Goal: Information Seeking & Learning: Learn about a topic

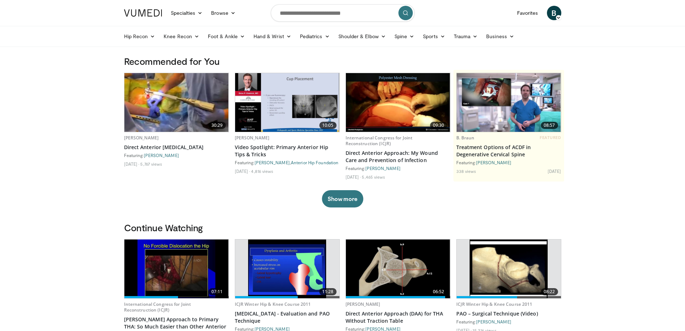
click at [175, 111] on img at bounding box center [176, 102] width 104 height 59
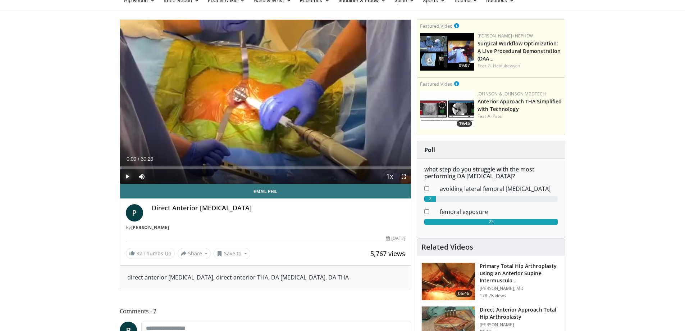
click at [126, 176] on span "Video Player" at bounding box center [127, 176] width 14 height 14
click at [403, 173] on span "Video Player" at bounding box center [404, 176] width 14 height 14
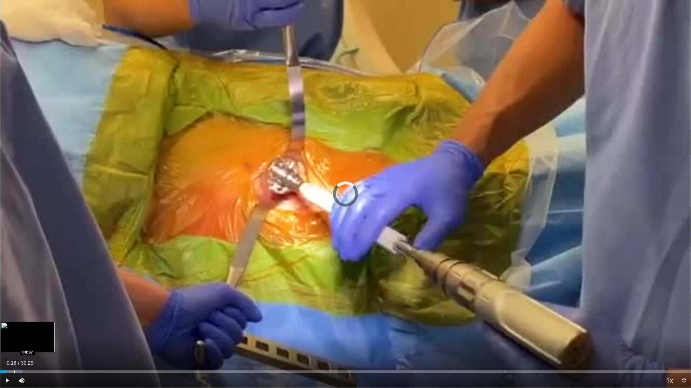
click at [14, 330] on div "Loaded : 3.25% 00:37 00:37" at bounding box center [345, 370] width 691 height 7
click at [27, 330] on div "Loaded : 3.25% 01:10 01:10" at bounding box center [345, 370] width 691 height 7
click at [46, 330] on div "Progress Bar" at bounding box center [46, 372] width 1 height 3
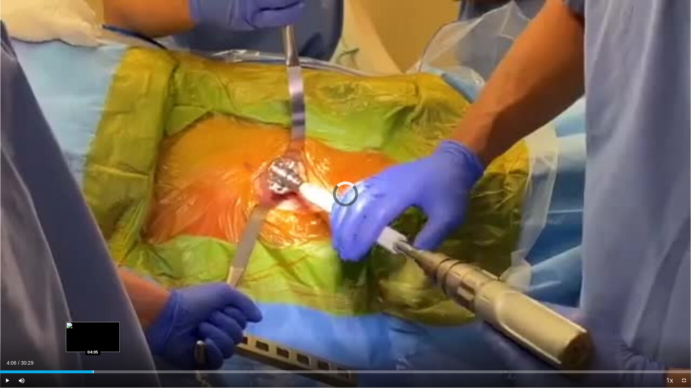
click at [93, 330] on div "Loaded : 0.00% 04:06 04:05" at bounding box center [345, 370] width 691 height 7
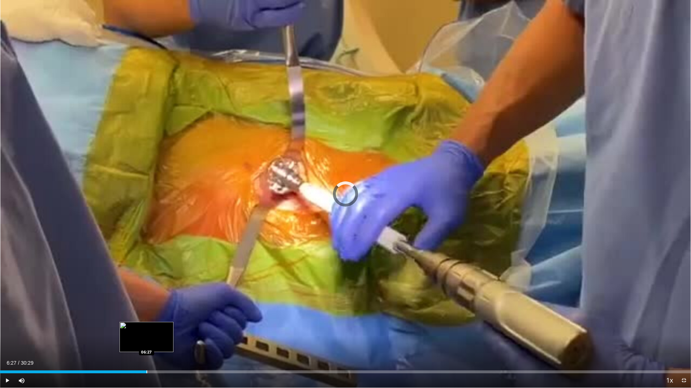
click at [146, 330] on div "Progress Bar" at bounding box center [146, 372] width 1 height 3
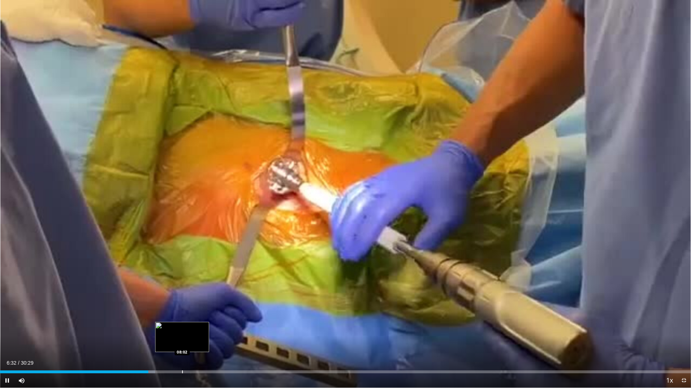
click at [182, 330] on div "Progress Bar" at bounding box center [182, 372] width 1 height 3
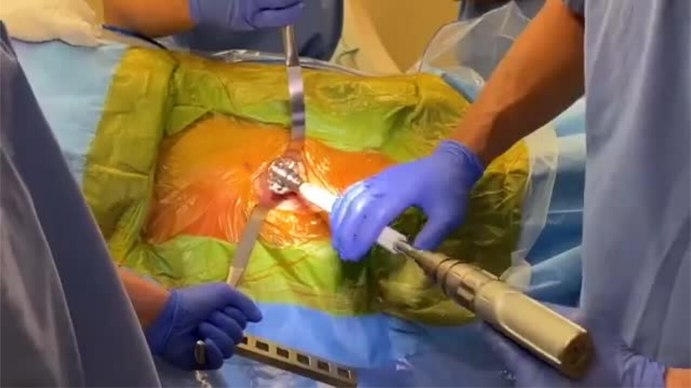
click at [217, 330] on video-js "**********" at bounding box center [345, 194] width 691 height 388
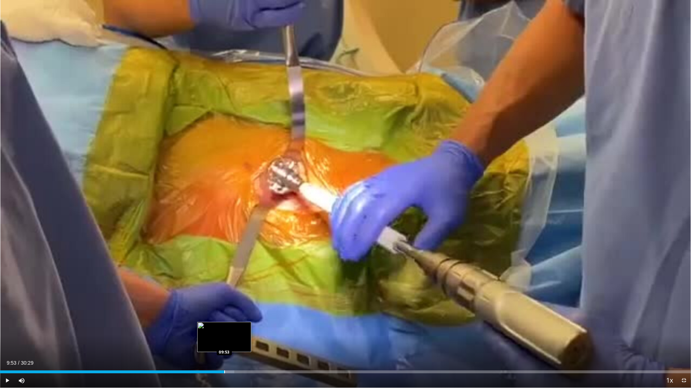
click at [224, 330] on div "Loaded : 33.93% 09:53 09:53" at bounding box center [345, 370] width 691 height 7
click at [229, 330] on div "Progress Bar" at bounding box center [228, 372] width 1 height 3
click at [235, 330] on div "Progress Bar" at bounding box center [235, 372] width 1 height 3
click at [246, 330] on div "Loaded : 36.12% 10:52 10:50" at bounding box center [345, 372] width 691 height 3
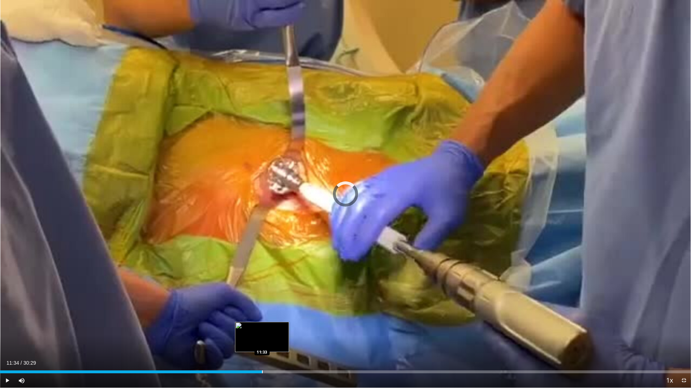
click at [262, 330] on div "Progress Bar" at bounding box center [262, 372] width 1 height 3
click at [277, 330] on div "Loaded : 41.59% 11:49 12:12" at bounding box center [345, 370] width 691 height 7
click at [285, 330] on div "Progress Bar" at bounding box center [285, 372] width 1 height 3
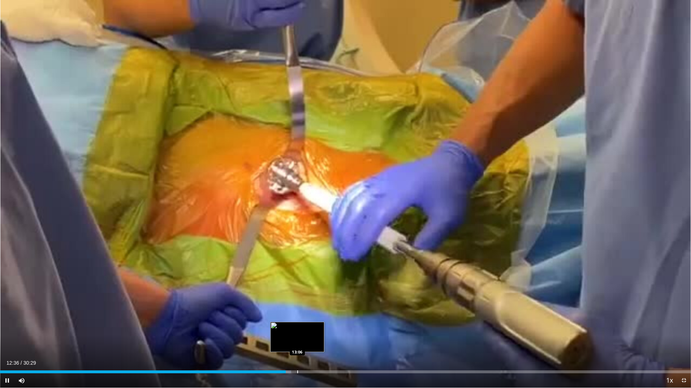
click at [297, 330] on div "Progress Bar" at bounding box center [297, 372] width 1 height 3
click at [312, 330] on div "Progress Bar" at bounding box center [312, 372] width 1 height 3
click at [319, 330] on div "Loaded : 47.61% 13:45 14:06" at bounding box center [345, 370] width 691 height 7
click at [323, 330] on div "Progress Bar" at bounding box center [323, 372] width 1 height 3
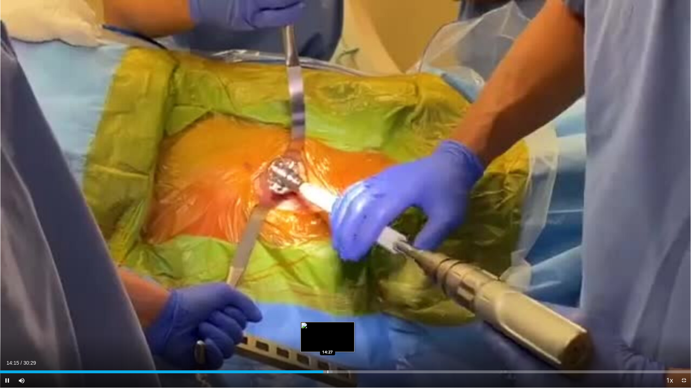
click at [327, 330] on div "Progress Bar" at bounding box center [327, 372] width 1 height 3
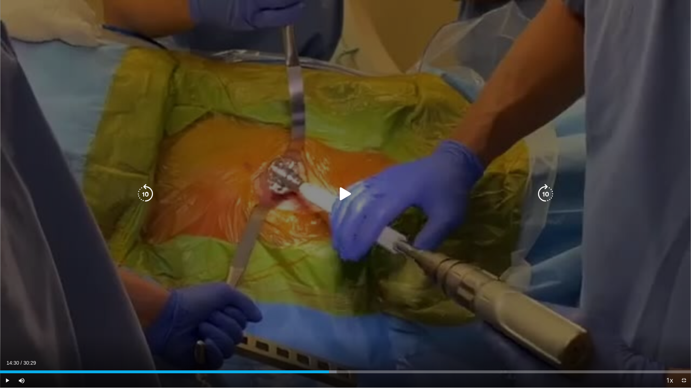
click at [329, 330] on div "Progress Bar" at bounding box center [326, 372] width 20 height 3
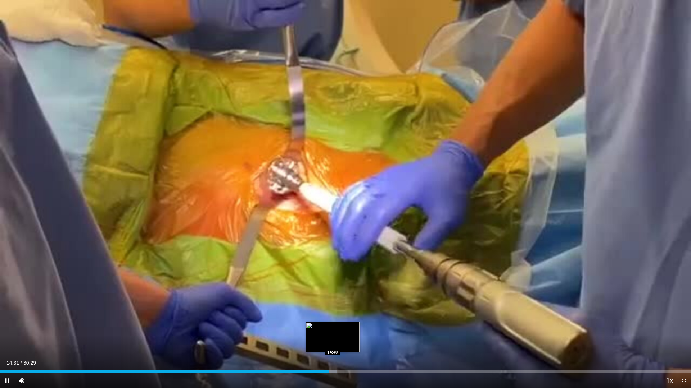
click at [332, 330] on div "Progress Bar" at bounding box center [332, 372] width 1 height 3
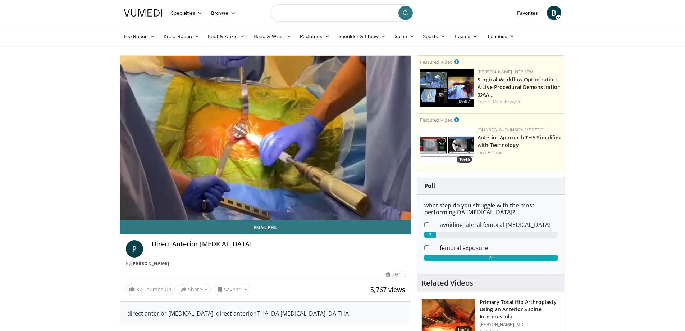
click at [300, 14] on input "Search topics, interventions" at bounding box center [343, 12] width 144 height 17
type input "********"
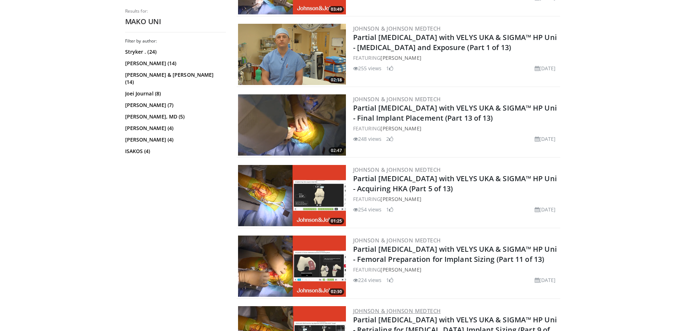
scroll to position [1115, 0]
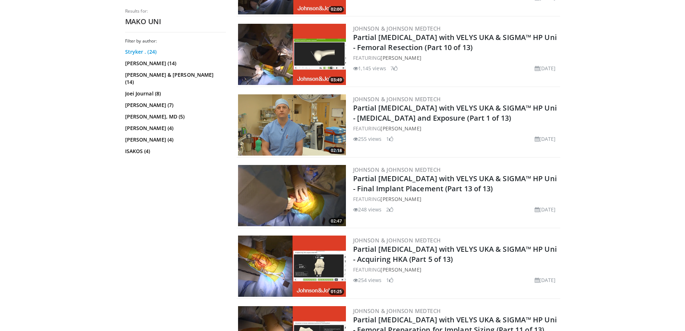
click at [129, 51] on link "Stryker . (24)" at bounding box center [174, 51] width 99 height 7
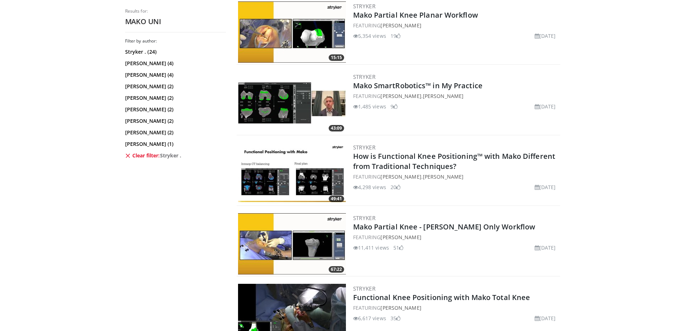
scroll to position [504, 0]
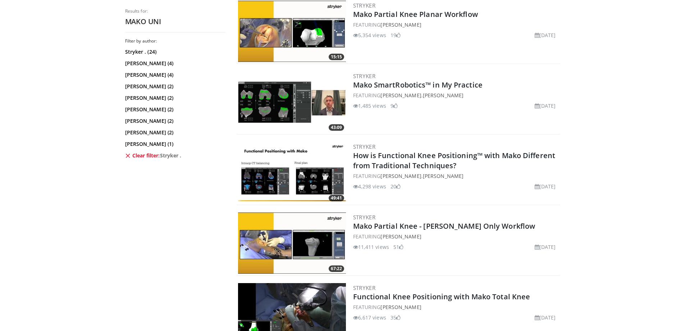
click at [291, 42] on img at bounding box center [292, 31] width 108 height 61
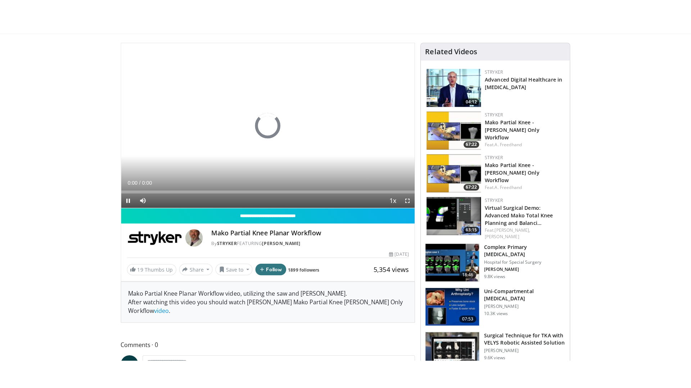
scroll to position [108, 0]
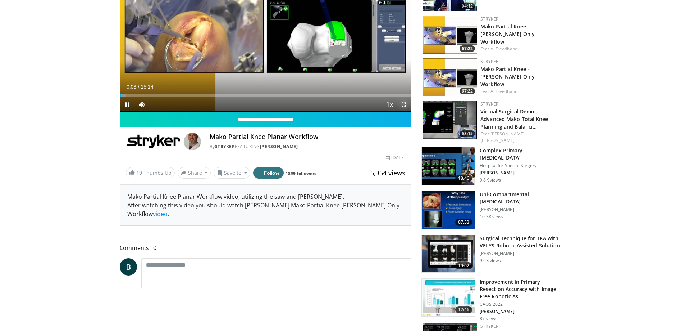
click at [401, 102] on span "Video Player" at bounding box center [404, 104] width 14 height 14
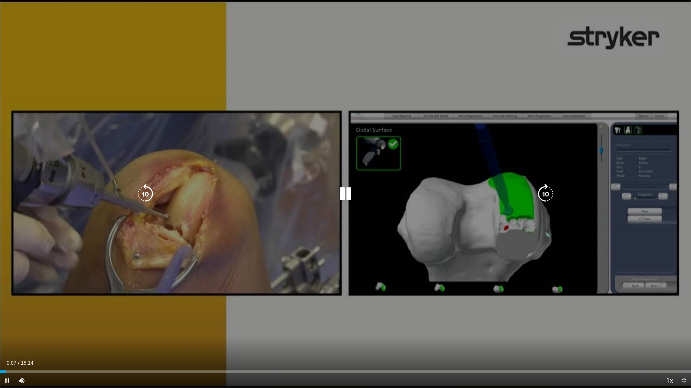
click at [8, 330] on video-js "**********" at bounding box center [345, 194] width 691 height 388
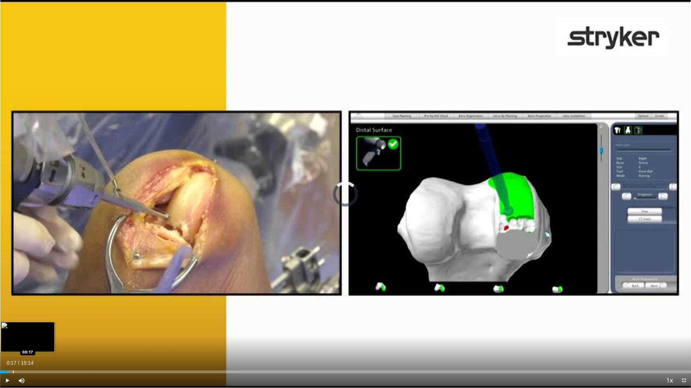
click at [13, 330] on div "Progress Bar" at bounding box center [13, 372] width 1 height 3
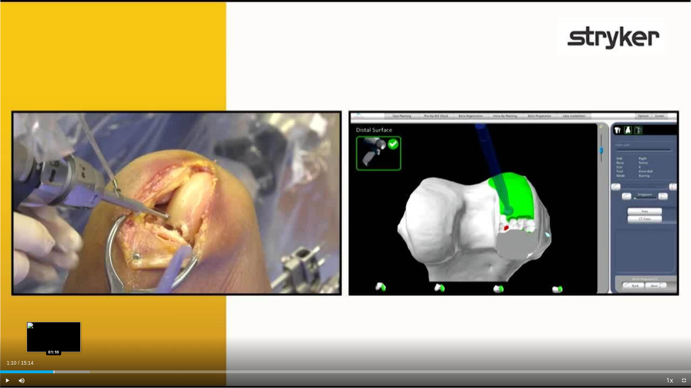
click at [53, 330] on div "Loaded : 13.01% 00:56 01:10" at bounding box center [345, 372] width 691 height 3
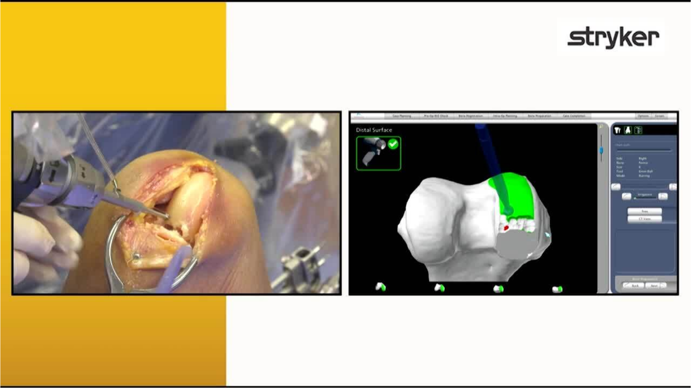
click at [71, 330] on div "10 seconds Tap to unmute" at bounding box center [345, 194] width 691 height 388
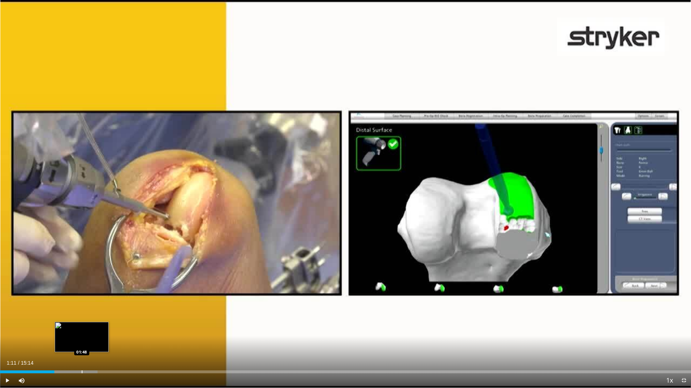
click at [82, 330] on div "Progress Bar" at bounding box center [82, 372] width 1 height 3
click at [74, 330] on div "Progress Bar" at bounding box center [74, 372] width 1 height 3
click at [70, 330] on div "Progress Bar" at bounding box center [70, 372] width 1 height 3
click at [8, 330] on span "Video Player" at bounding box center [7, 381] width 14 height 14
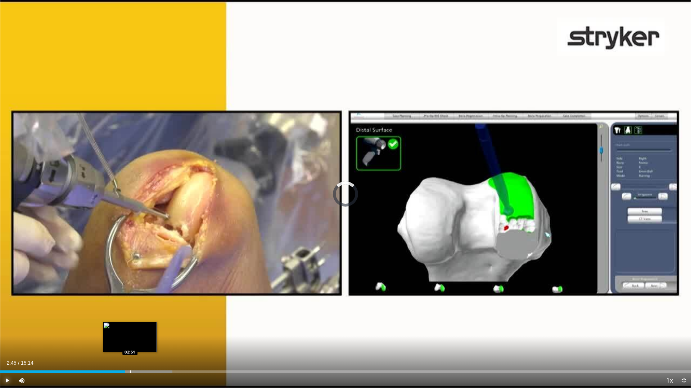
click at [131, 330] on div "Loaded : 24.94% 02:45 02:51" at bounding box center [345, 372] width 691 height 3
click at [142, 330] on video-js "**********" at bounding box center [345, 194] width 691 height 388
click at [148, 330] on div "Loaded : 25.18% 02:55 03:14" at bounding box center [345, 372] width 691 height 3
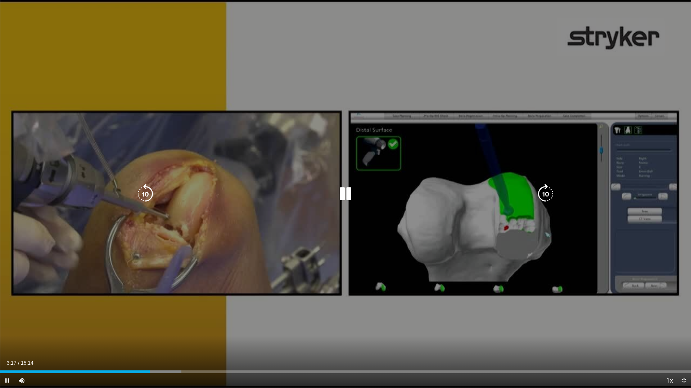
click at [156, 330] on div "Loaded : 26.27% 03:18 03:26" at bounding box center [345, 372] width 691 height 3
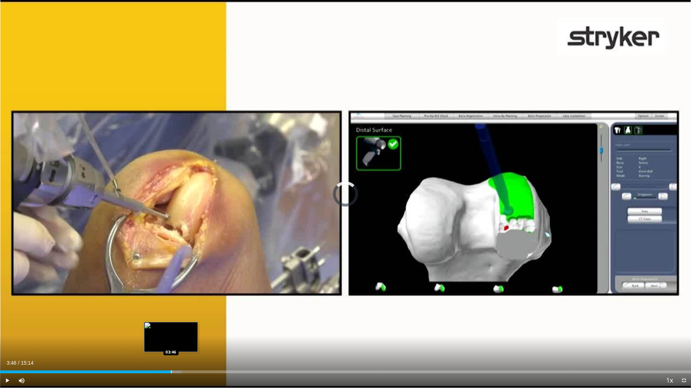
click at [171, 330] on div "Progress Bar" at bounding box center [171, 372] width 1 height 3
click at [179, 330] on div "Progress Bar" at bounding box center [179, 372] width 1 height 3
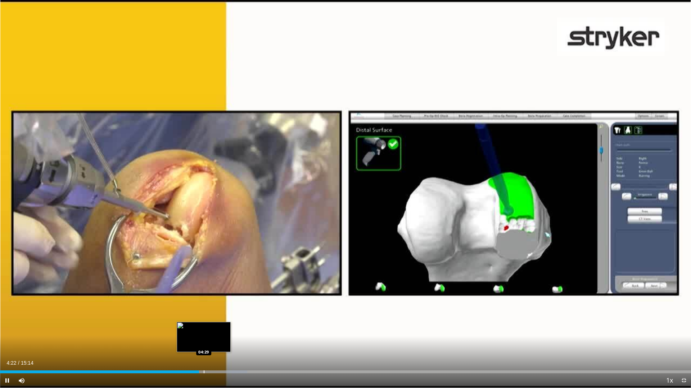
click at [204, 330] on div "Progress Bar" at bounding box center [204, 372] width 1 height 3
click at [217, 330] on div "Loaded : 36.88% 04:33 04:47" at bounding box center [345, 370] width 691 height 7
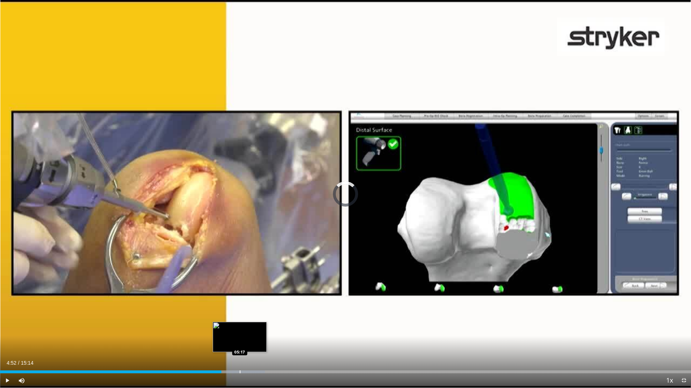
click at [240, 330] on div "Progress Bar" at bounding box center [240, 372] width 1 height 3
click at [250, 330] on div "Progress Bar" at bounding box center [249, 372] width 1 height 3
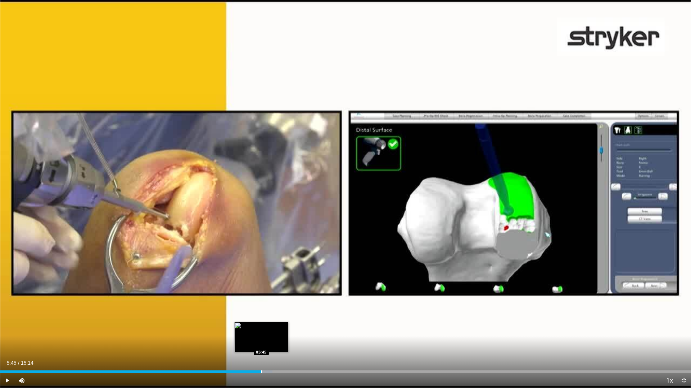
click at [261, 330] on div "Progress Bar" at bounding box center [261, 372] width 1 height 3
click at [258, 330] on div "Progress Bar" at bounding box center [258, 372] width 1 height 3
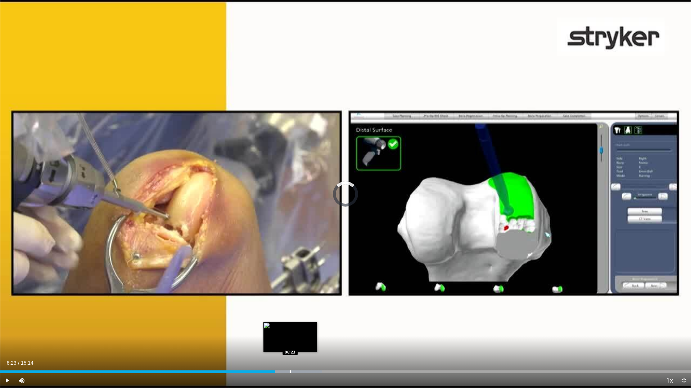
click at [290, 330] on div "Progress Bar" at bounding box center [290, 372] width 1 height 3
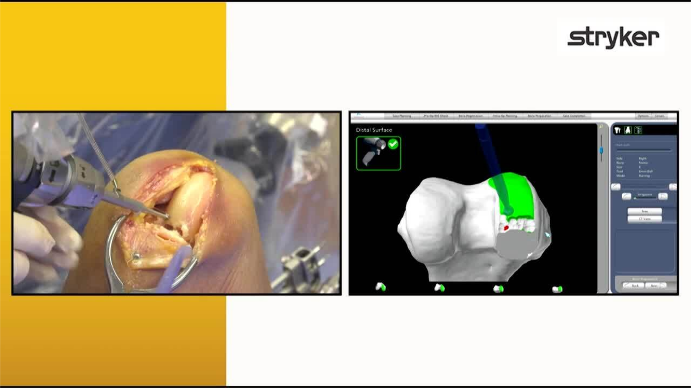
click at [317, 330] on video-js "**********" at bounding box center [345, 194] width 691 height 388
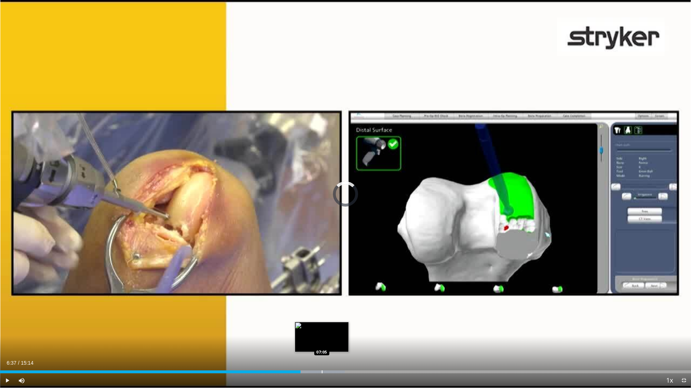
click at [322, 330] on div "Progress Bar" at bounding box center [322, 372] width 1 height 3
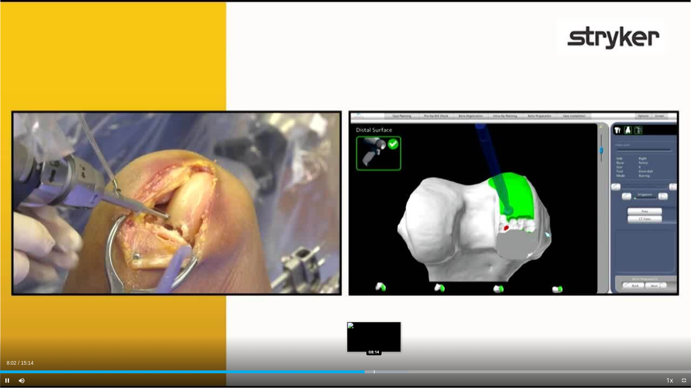
click at [374, 330] on div "Progress Bar" at bounding box center [374, 372] width 1 height 3
click at [391, 330] on div "Progress Bar" at bounding box center [390, 372] width 1 height 3
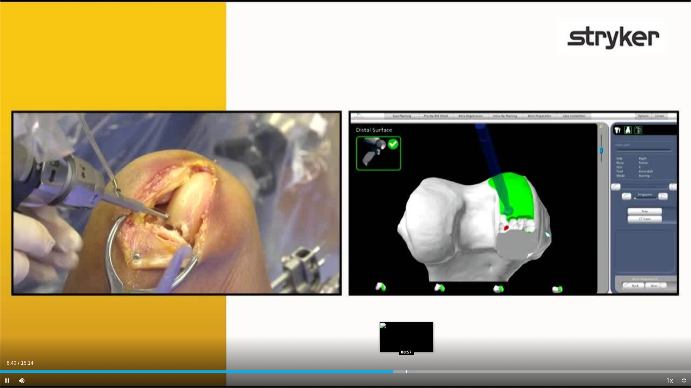
click at [406, 330] on div "Progress Bar" at bounding box center [392, 372] width 47 height 3
click at [422, 330] on div "Progress Bar" at bounding box center [422, 372] width 1 height 3
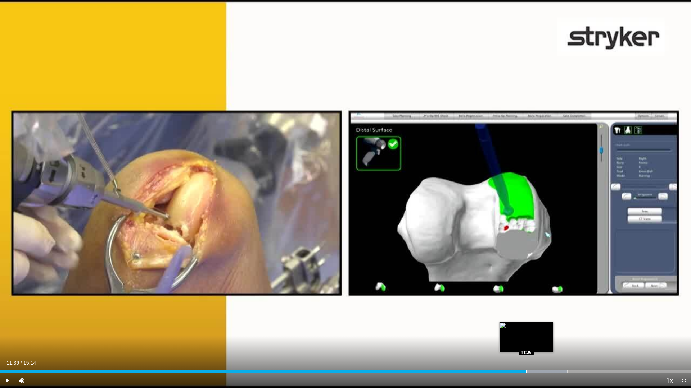
click at [526, 330] on div "Progress Bar" at bounding box center [526, 372] width 1 height 3
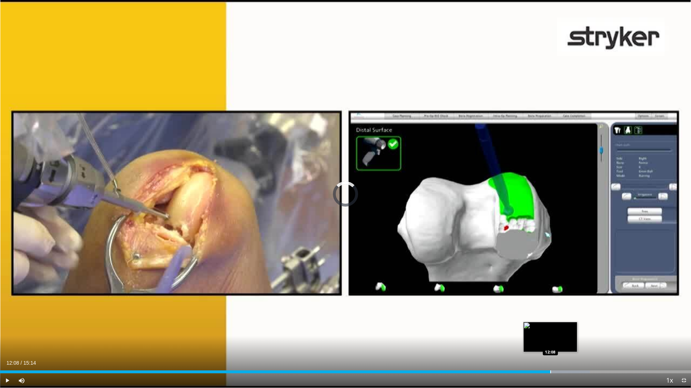
click at [550, 330] on div "Loaded : 85.39% 12:04 12:08" at bounding box center [345, 370] width 691 height 7
click at [563, 330] on div "Loaded : 87.58% 12:16 12:24" at bounding box center [345, 370] width 691 height 7
click at [572, 330] on div "Loaded : 87.58% 12:25 12:37" at bounding box center [345, 370] width 691 height 7
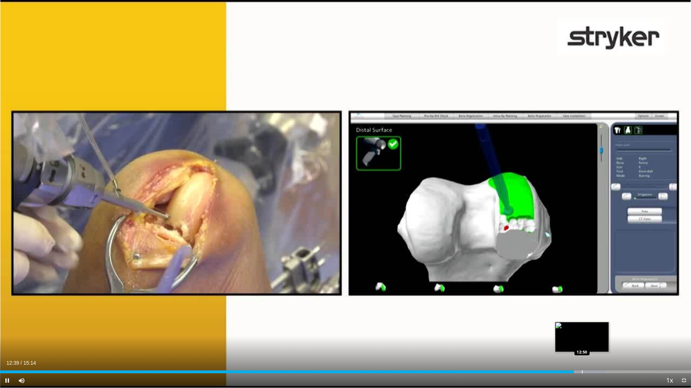
click at [582, 330] on div "Loaded : 87.58% 12:39 12:50" at bounding box center [345, 370] width 691 height 7
click at [587, 330] on div "Loaded : 88.67% 12:52 12:56" at bounding box center [345, 370] width 691 height 7
click at [597, 330] on div "Progress Bar" at bounding box center [597, 372] width 1 height 3
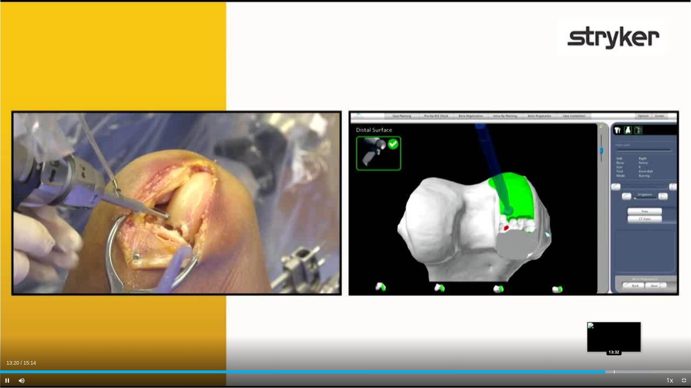
click at [613, 330] on div "Progress Bar" at bounding box center [615, 372] width 69 height 3
click at [626, 330] on div "Loaded : 94.15% 13:48 13:48" at bounding box center [345, 370] width 691 height 7
click at [635, 330] on div "Progress Bar" at bounding box center [635, 372] width 1 height 3
click at [612, 330] on div "Progress Bar" at bounding box center [612, 372] width 1 height 3
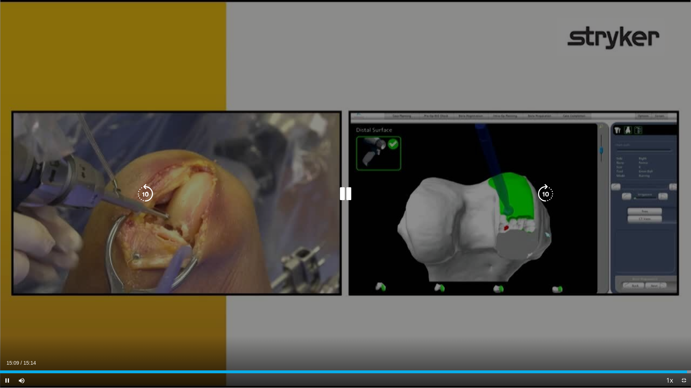
click at [558, 324] on div "10 seconds Tap to unmute" at bounding box center [345, 194] width 691 height 388
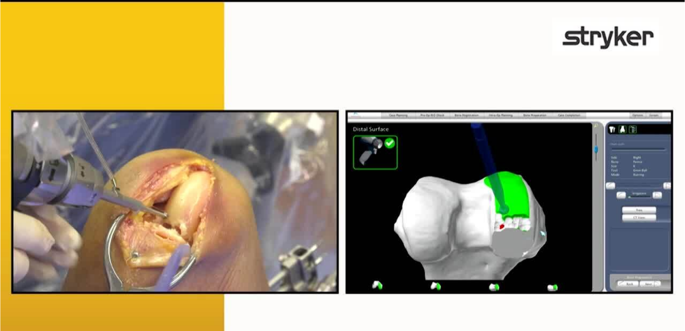
scroll to position [236, 0]
